Goal: Check status: Check status

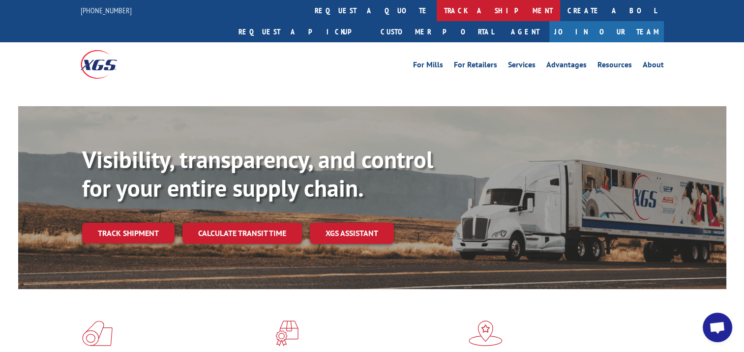
click at [436, 12] on link "track a shipment" at bounding box center [497, 10] width 123 height 21
click at [436, 15] on link "track a shipment" at bounding box center [497, 10] width 123 height 21
click at [353, 42] on div "For Mills For Retailers Services Advantages Resources About For Mills For Retai…" at bounding box center [372, 64] width 583 height 44
click at [436, 13] on link "track a shipment" at bounding box center [497, 10] width 123 height 21
click at [436, 4] on link "track a shipment" at bounding box center [497, 10] width 123 height 21
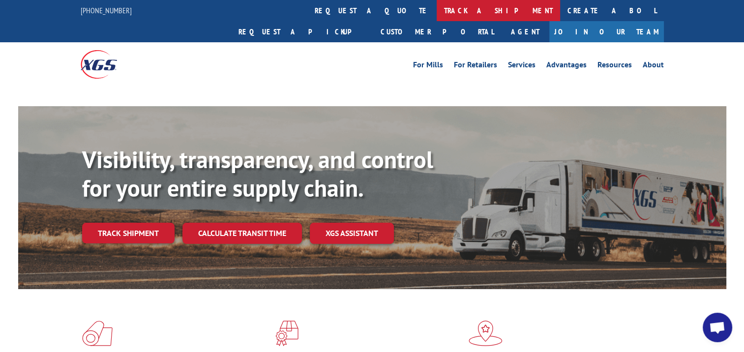
click at [436, 4] on link "track a shipment" at bounding box center [497, 10] width 123 height 21
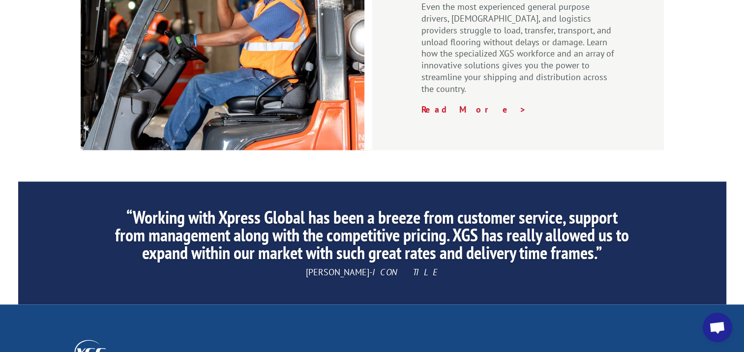
scroll to position [1606, 0]
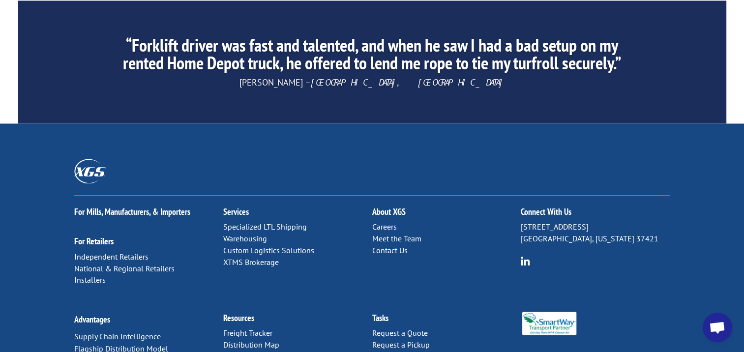
scroll to position [0, 0]
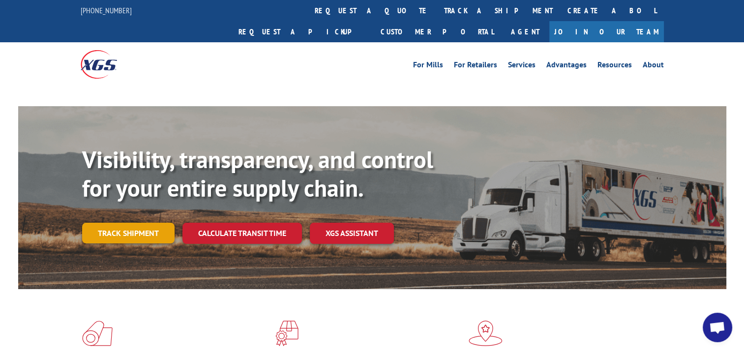
click at [118, 223] on link "Track shipment" at bounding box center [128, 233] width 92 height 21
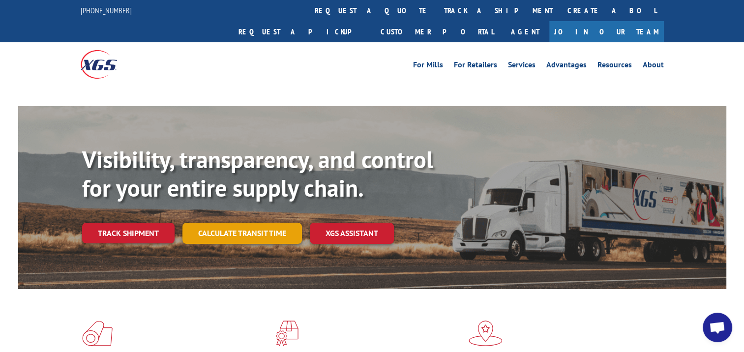
click at [222, 223] on link "Calculate transit time" at bounding box center [241, 233] width 119 height 21
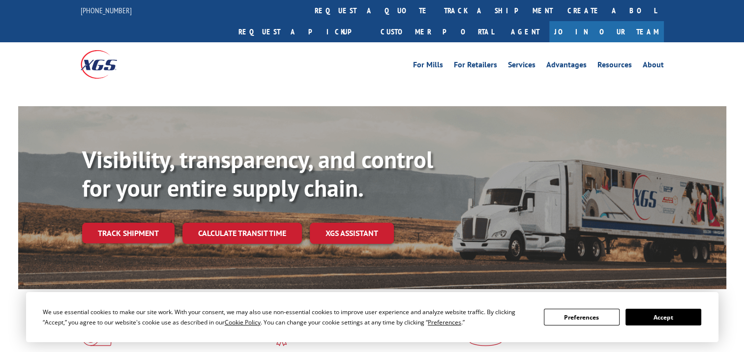
click at [670, 313] on button "Accept" at bounding box center [663, 317] width 76 height 17
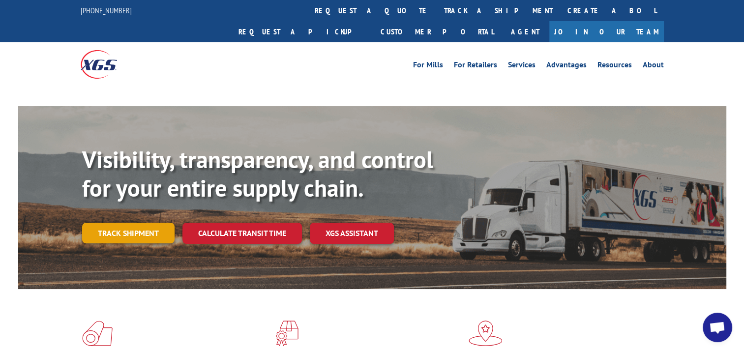
click at [151, 223] on link "Track shipment" at bounding box center [128, 233] width 92 height 21
click at [129, 223] on link "Track shipment" at bounding box center [128, 233] width 92 height 21
click at [130, 223] on link "Track shipment" at bounding box center [128, 233] width 92 height 21
click at [131, 223] on link "Track shipment" at bounding box center [128, 233] width 92 height 21
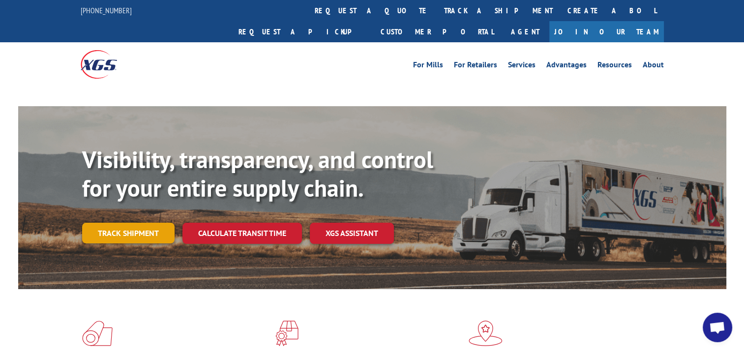
click at [131, 223] on link "Track shipment" at bounding box center [128, 233] width 92 height 21
click at [525, 61] on link "Services" at bounding box center [522, 66] width 28 height 11
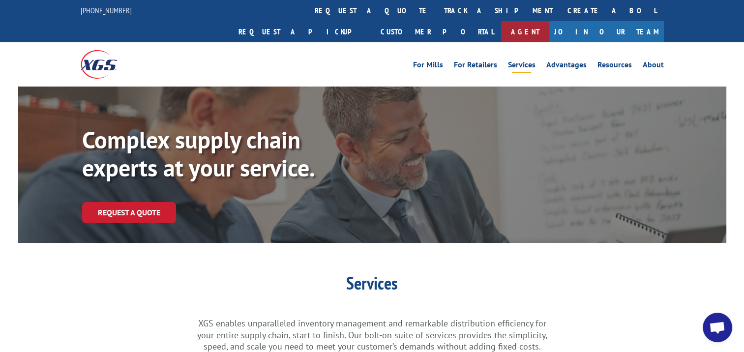
click at [549, 21] on link "Agent" at bounding box center [525, 31] width 48 height 21
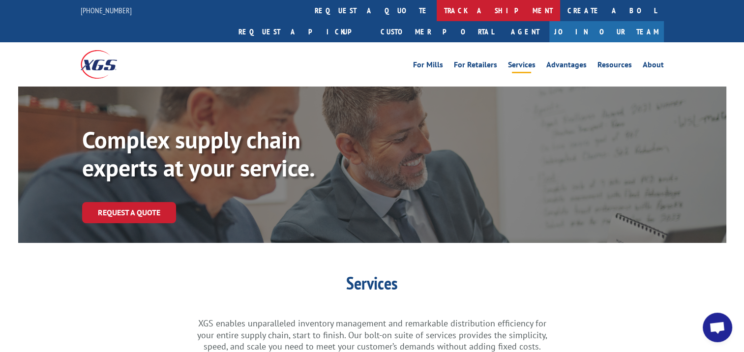
click at [436, 17] on link "track a shipment" at bounding box center [497, 10] width 123 height 21
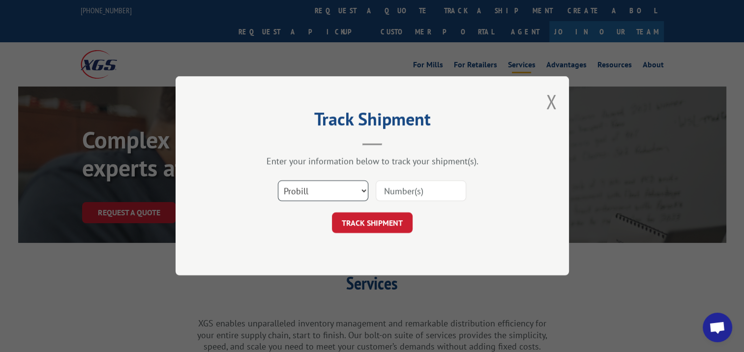
click at [350, 193] on select "Select category... Probill BOL PO" at bounding box center [323, 191] width 90 height 21
click at [324, 192] on select "Select category... Probill BOL PO" at bounding box center [323, 191] width 90 height 21
select select "po"
click at [278, 181] on select "Select category... Probill BOL PO" at bounding box center [323, 191] width 90 height 21
click at [400, 191] on input at bounding box center [421, 191] width 90 height 21
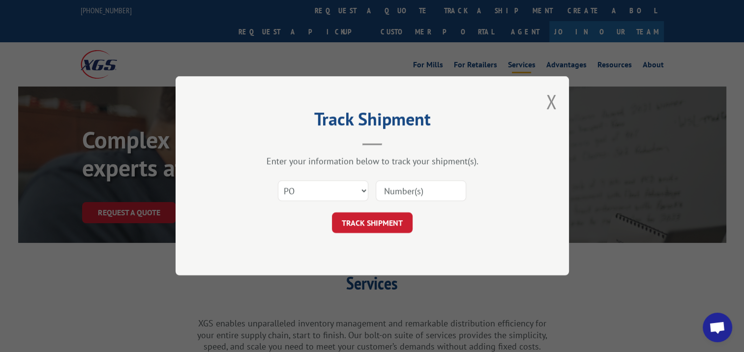
paste input "530148504"
type input "530148504"
click at [395, 226] on button "TRACK SHIPMENT" at bounding box center [372, 223] width 81 height 21
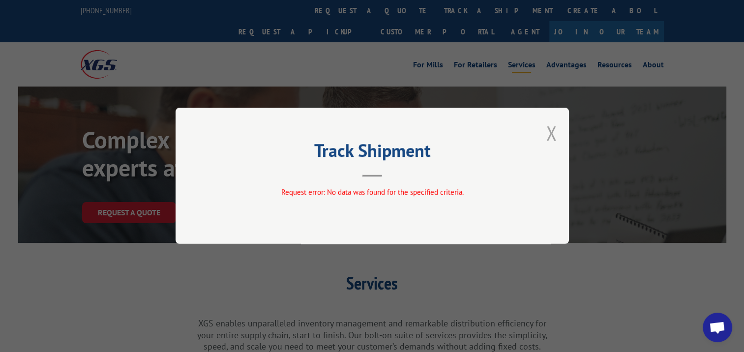
click at [551, 131] on button "Close modal" at bounding box center [551, 133] width 11 height 26
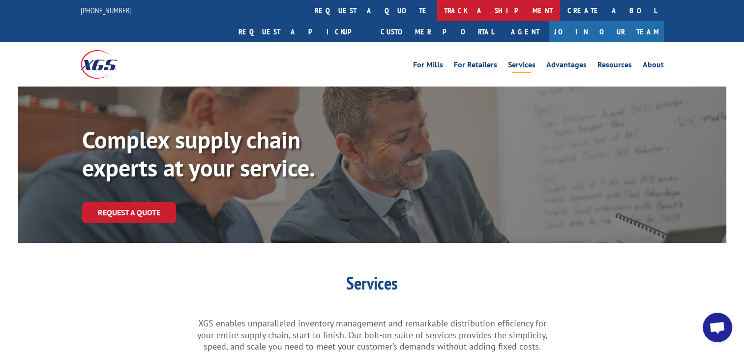
click at [436, 5] on link "track a shipment" at bounding box center [497, 10] width 123 height 21
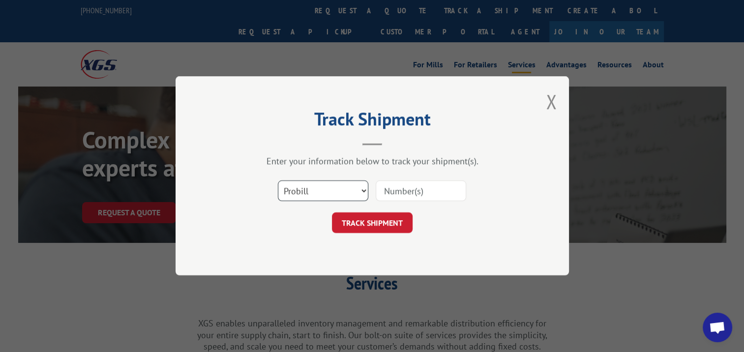
click at [333, 189] on select "Select category... Probill BOL PO" at bounding box center [323, 191] width 90 height 21
select select "bol"
click at [278, 181] on select "Select category... Probill BOL PO" at bounding box center [323, 191] width 90 height 21
click at [392, 187] on input at bounding box center [421, 191] width 90 height 21
paste input "530148504"
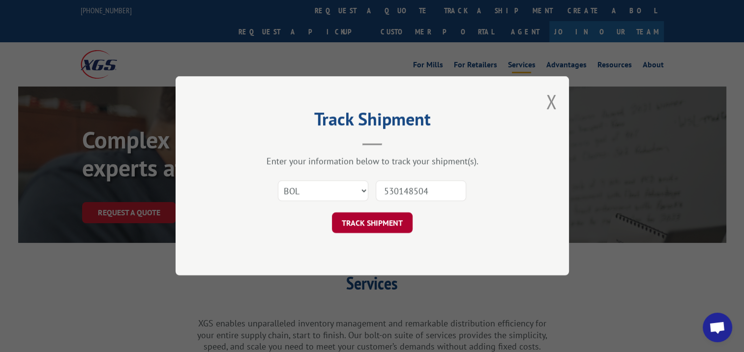
type input "530148504"
click at [379, 220] on button "TRACK SHIPMENT" at bounding box center [372, 223] width 81 height 21
